Goal: Obtain resource: Download file/media

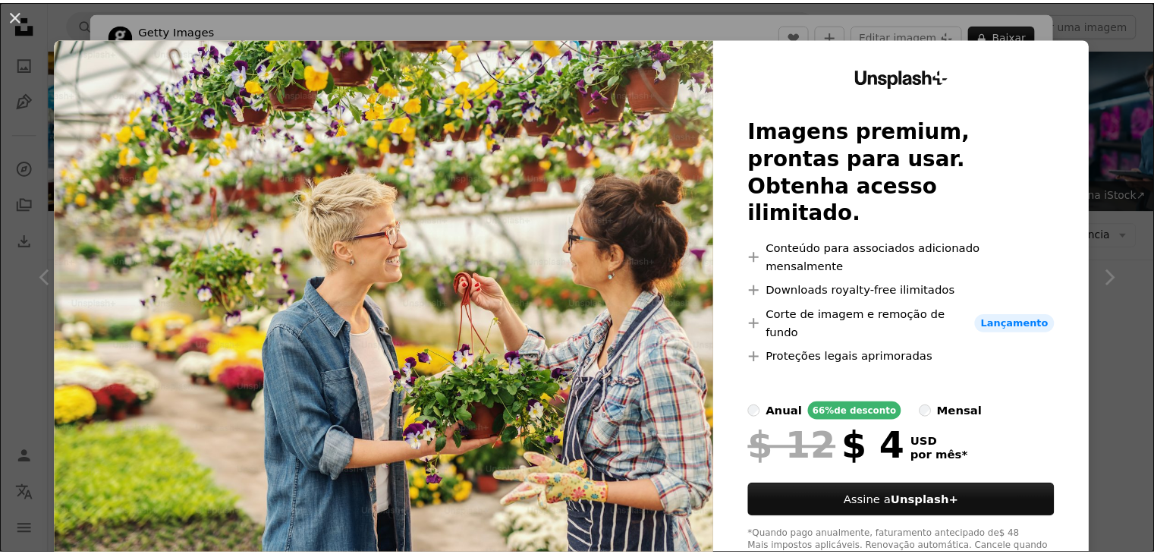
scroll to position [759, 0]
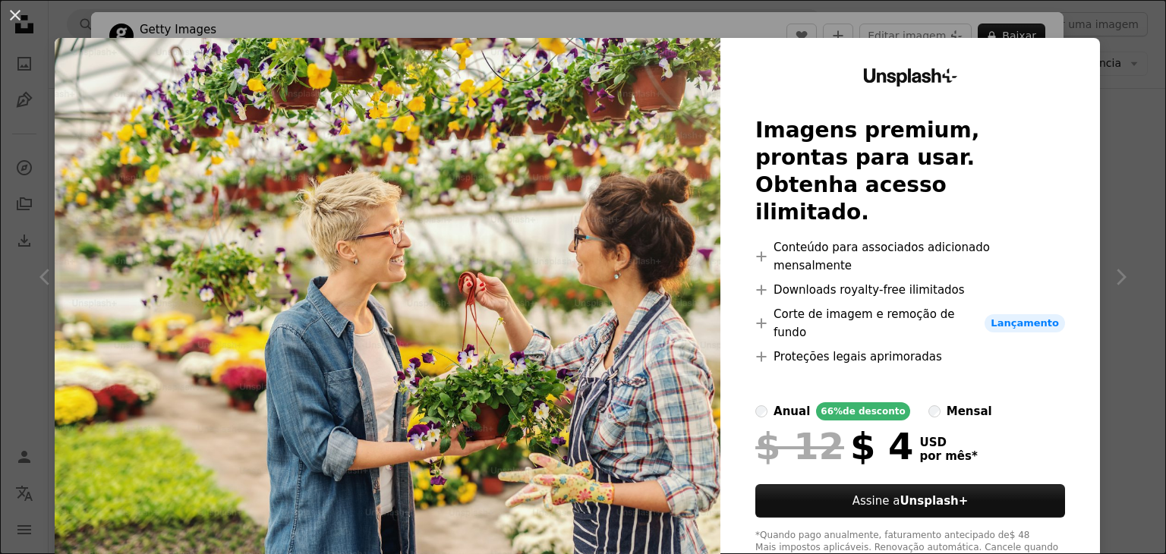
click at [1084, 40] on div "Unsplash+ Imagens premium, prontas para usar. Obtenha acesso ilimitado. A plus …" at bounding box center [909, 317] width 379 height 559
click at [6, 10] on button "An X shape" at bounding box center [15, 15] width 18 height 18
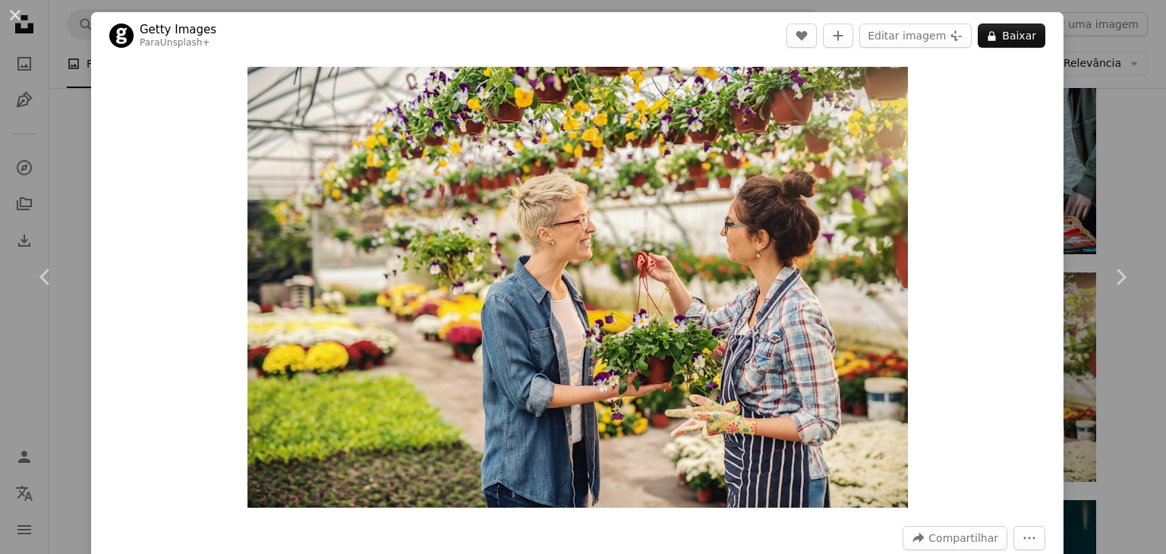
click at [1062, 58] on div "An X shape Chevron left Chevron right Getty Images Para Unsplash+ A heart A plu…" at bounding box center [583, 277] width 1166 height 554
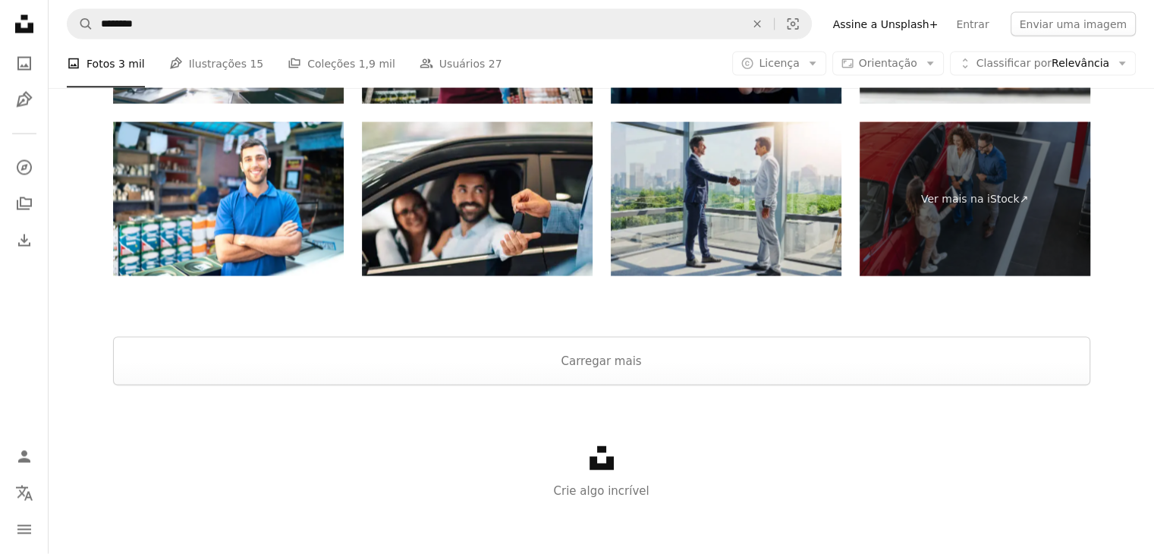
scroll to position [3036, 0]
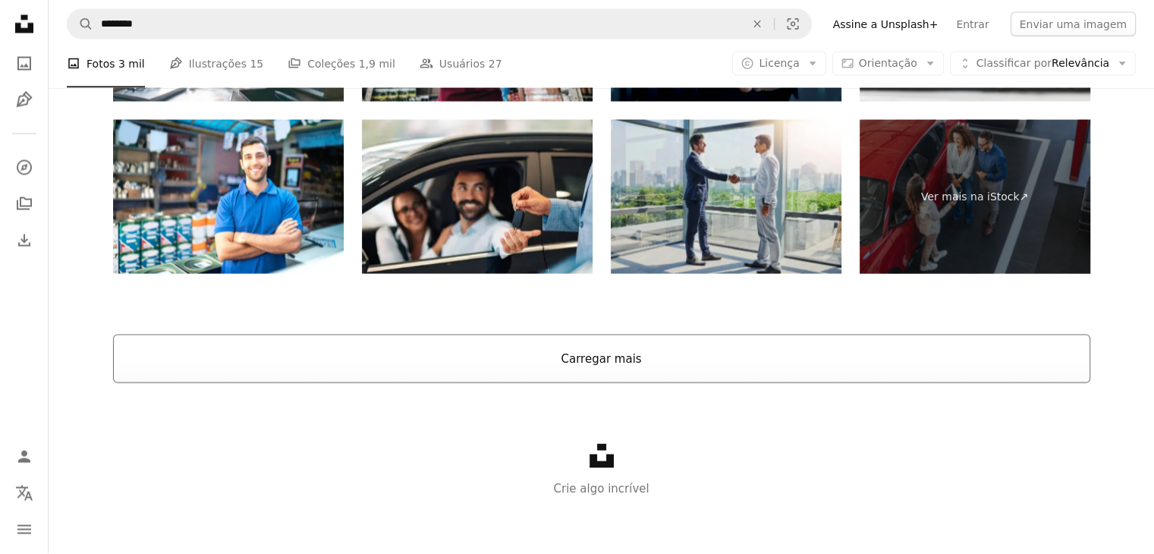
click at [675, 361] on button "Carregar mais" at bounding box center [601, 359] width 977 height 49
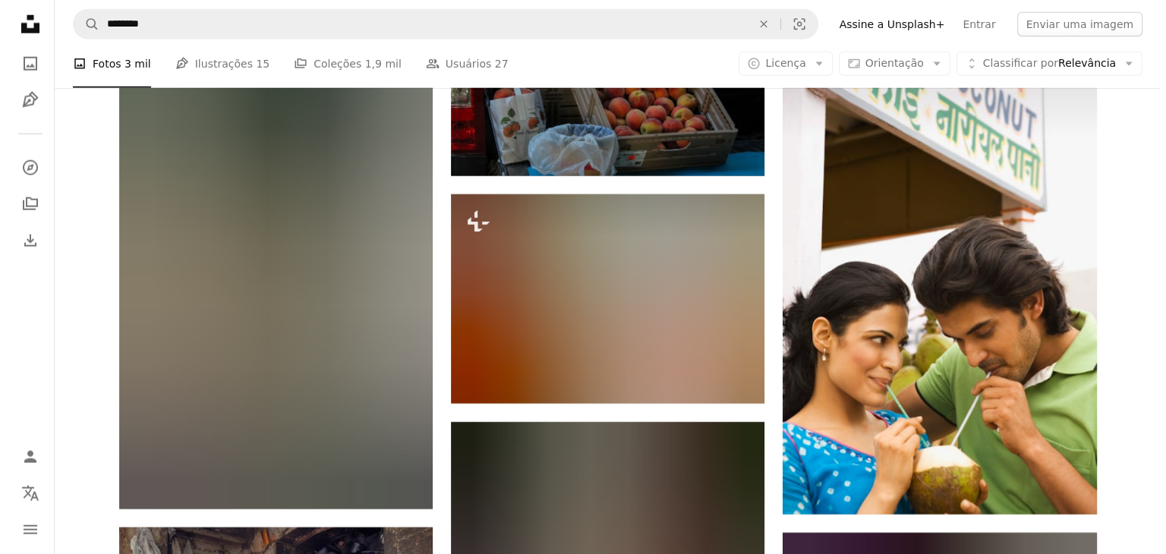
scroll to position [9714, 0]
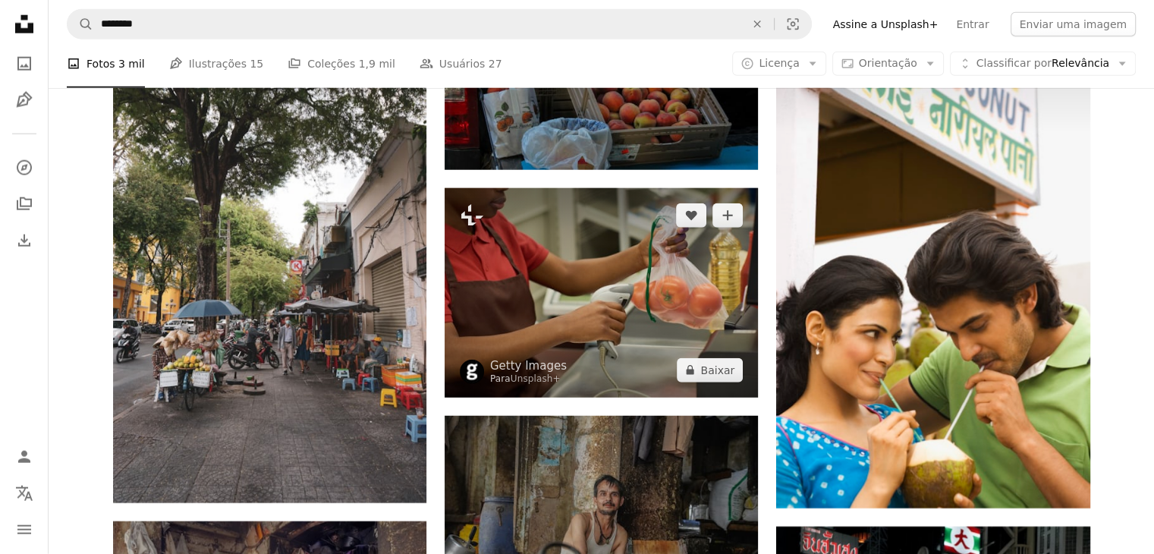
click at [571, 281] on img at bounding box center [601, 292] width 313 height 209
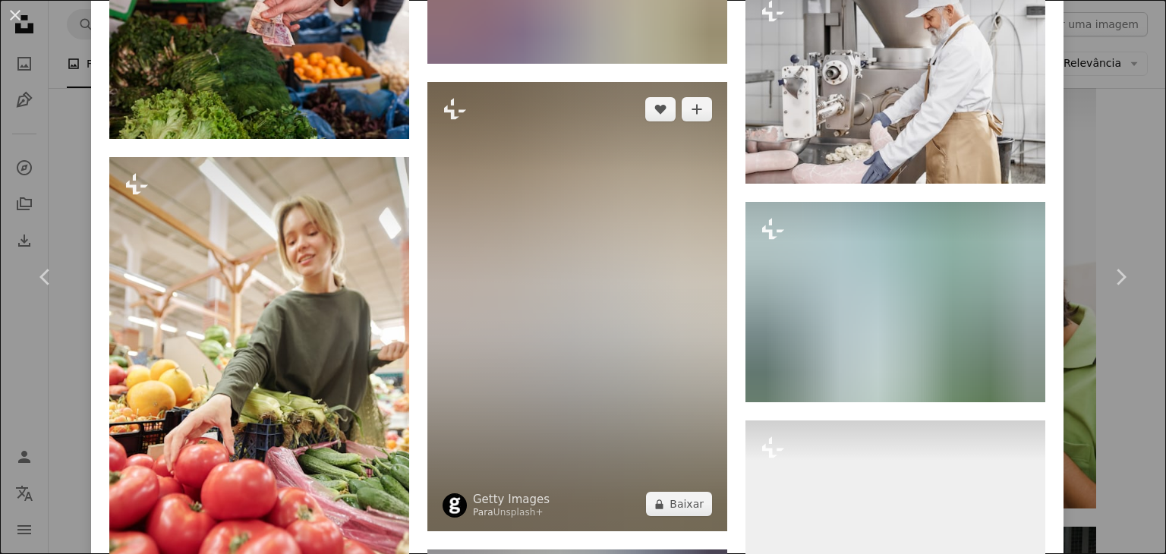
scroll to position [6234, 0]
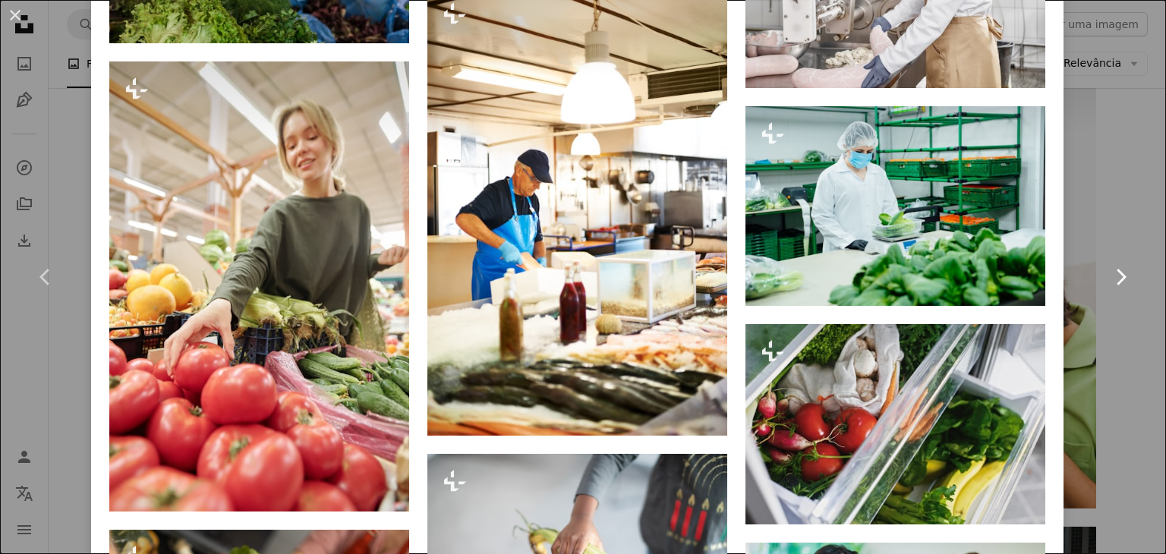
click at [1108, 274] on icon "Chevron right" at bounding box center [1120, 277] width 24 height 24
